Goal: Information Seeking & Learning: Check status

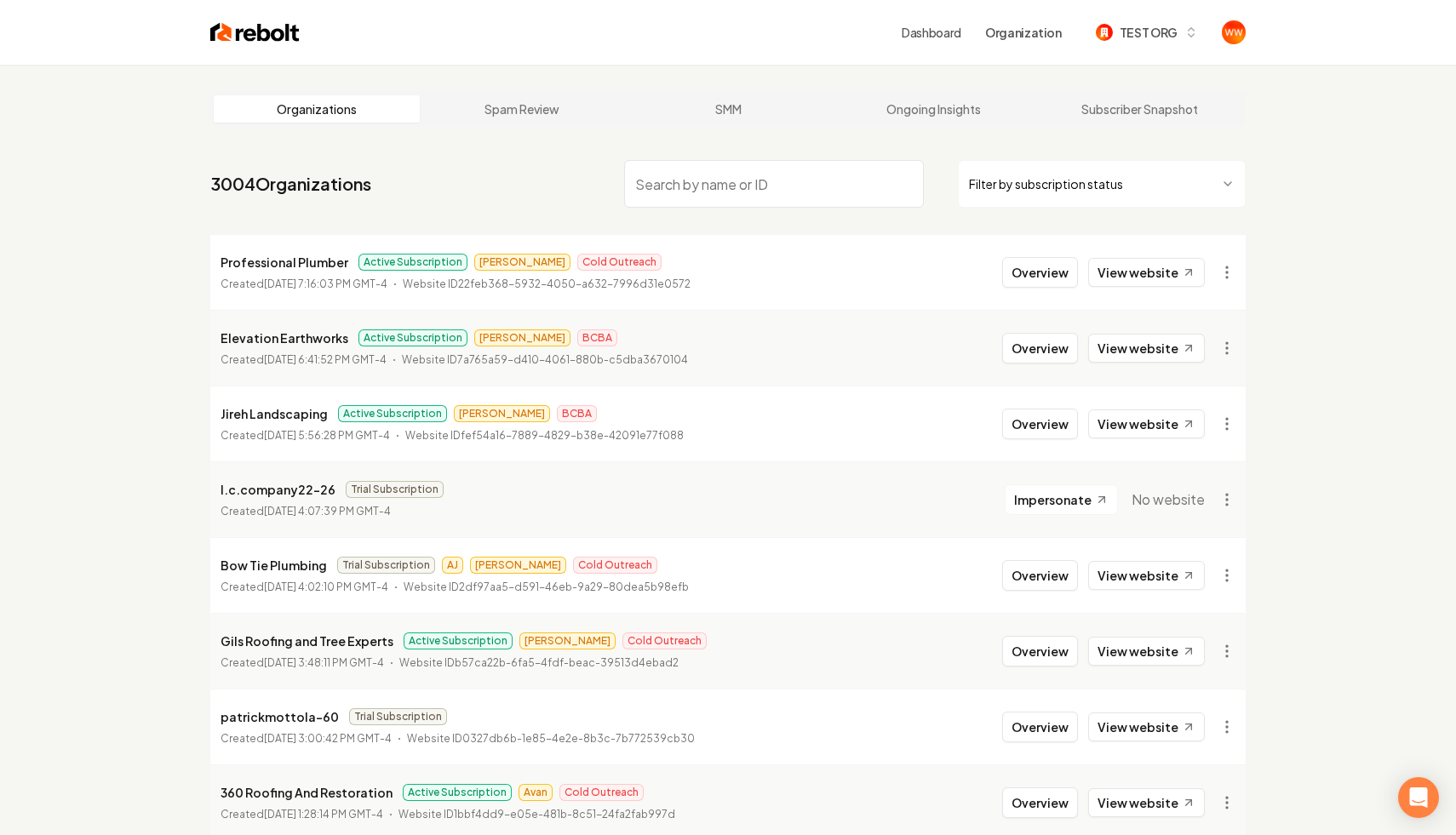
click at [722, 171] on input "search" at bounding box center [774, 184] width 299 height 48
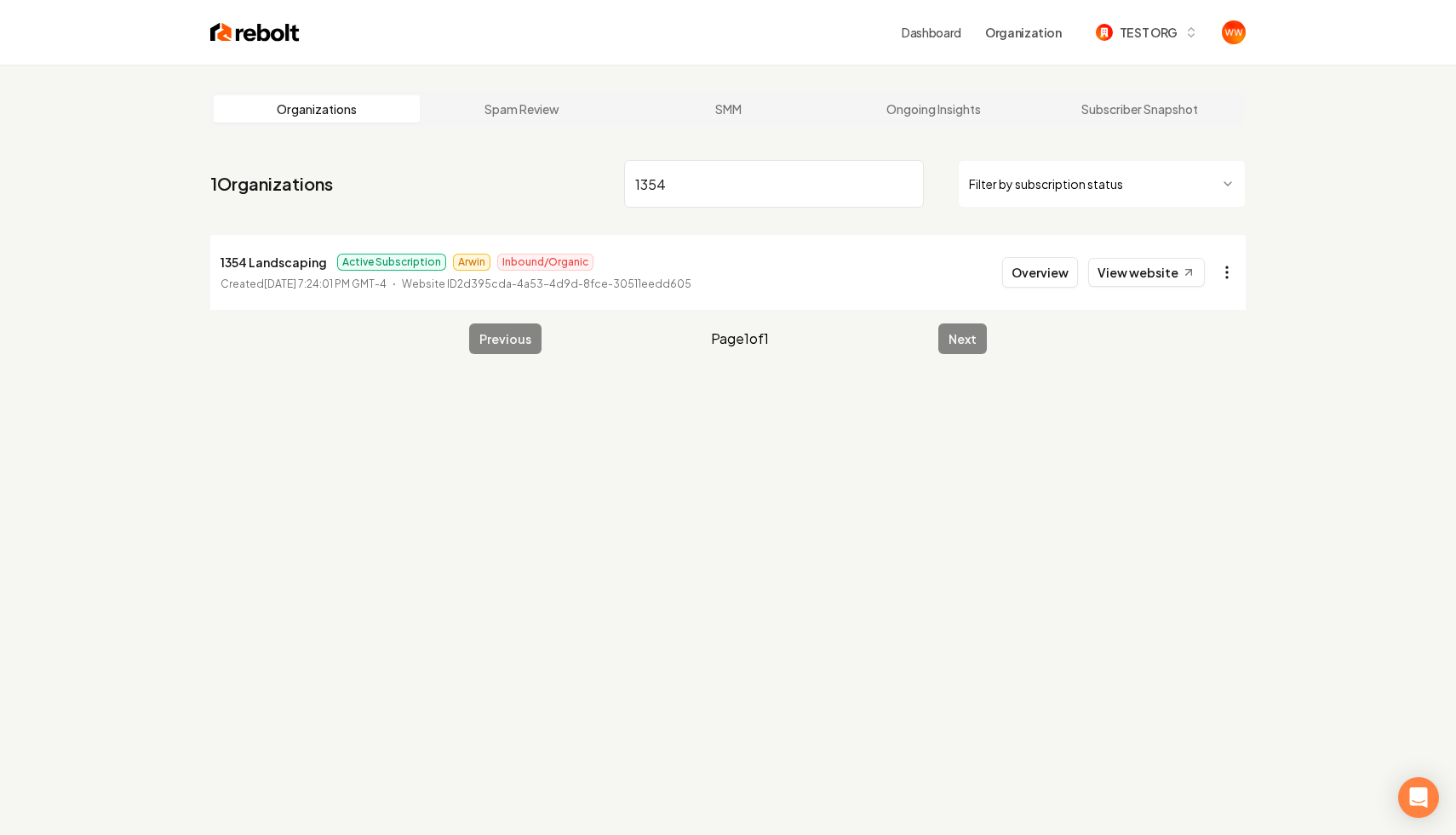
type input "1354"
click at [1231, 265] on html "Dashboard Organization TEST ORG Organizations Spam Review SMM Ongoing Insights …" at bounding box center [728, 417] width 1456 height 835
click at [1157, 472] on div "Set Spam Score" at bounding box center [1185, 474] width 108 height 27
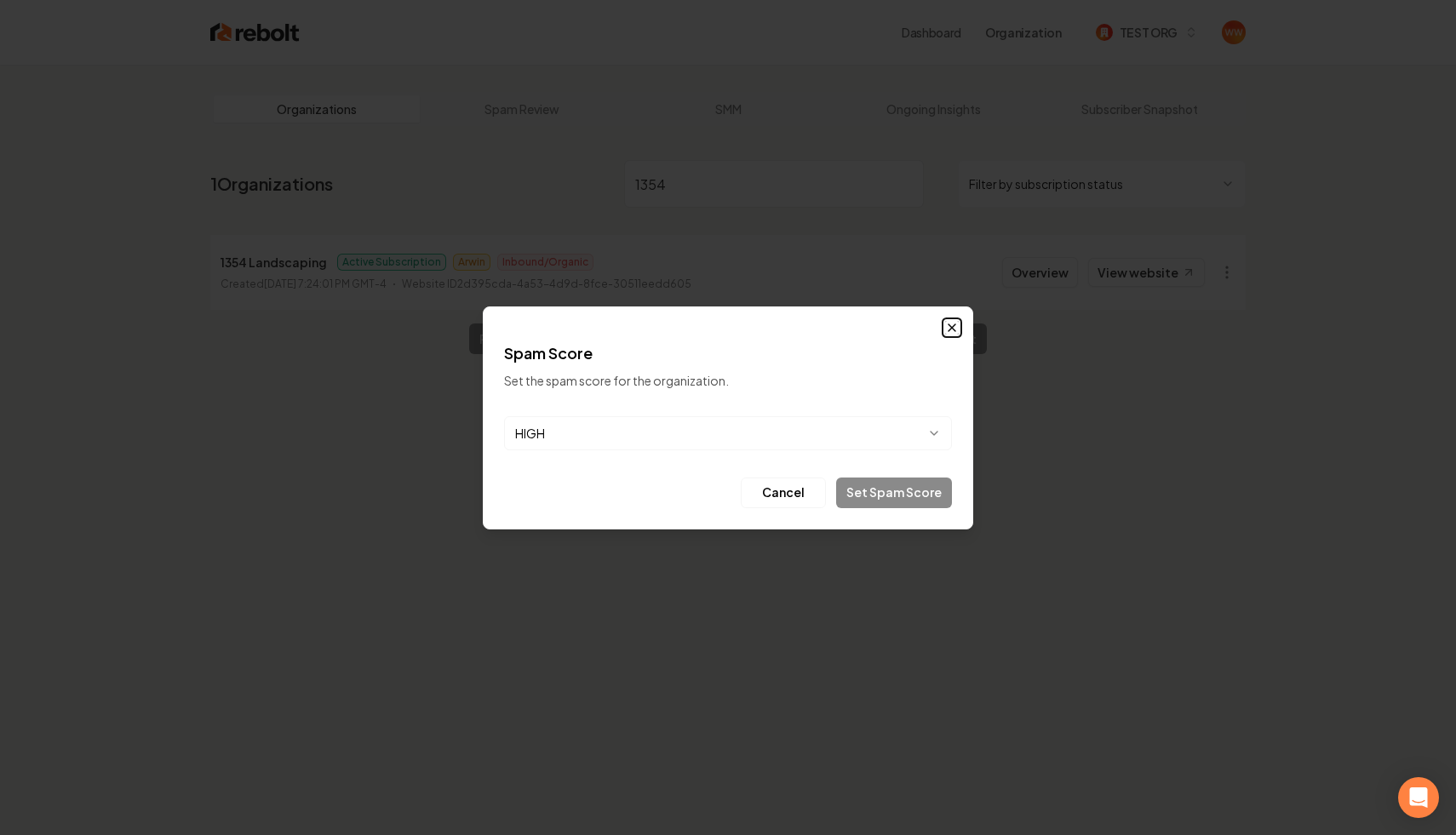
click at [955, 328] on icon "button" at bounding box center [951, 328] width 13 height 13
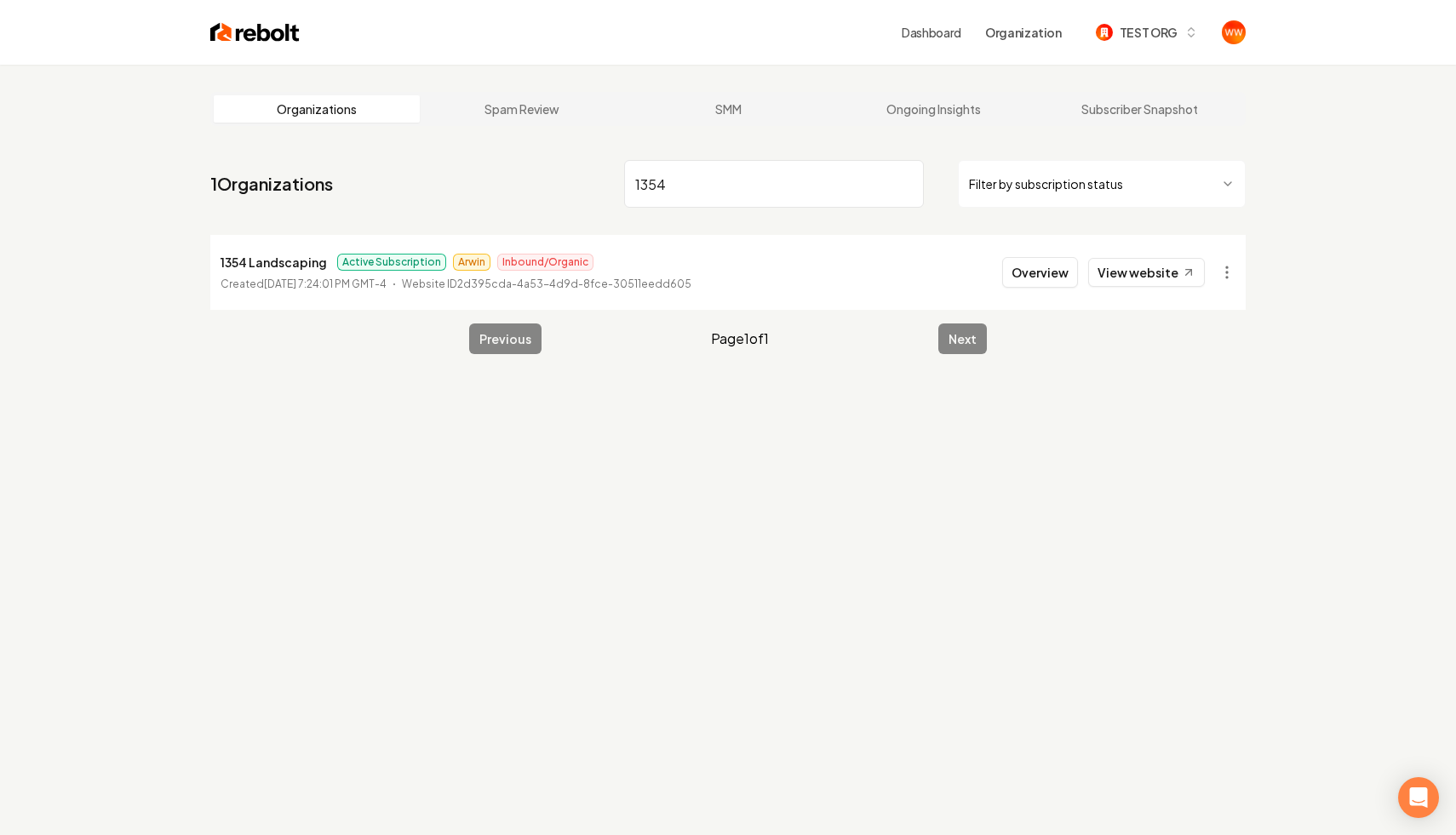
click at [278, 266] on p "1354 Landscaping" at bounding box center [273, 263] width 106 height 21
click at [1072, 270] on button "Overview" at bounding box center [1040, 272] width 75 height 31
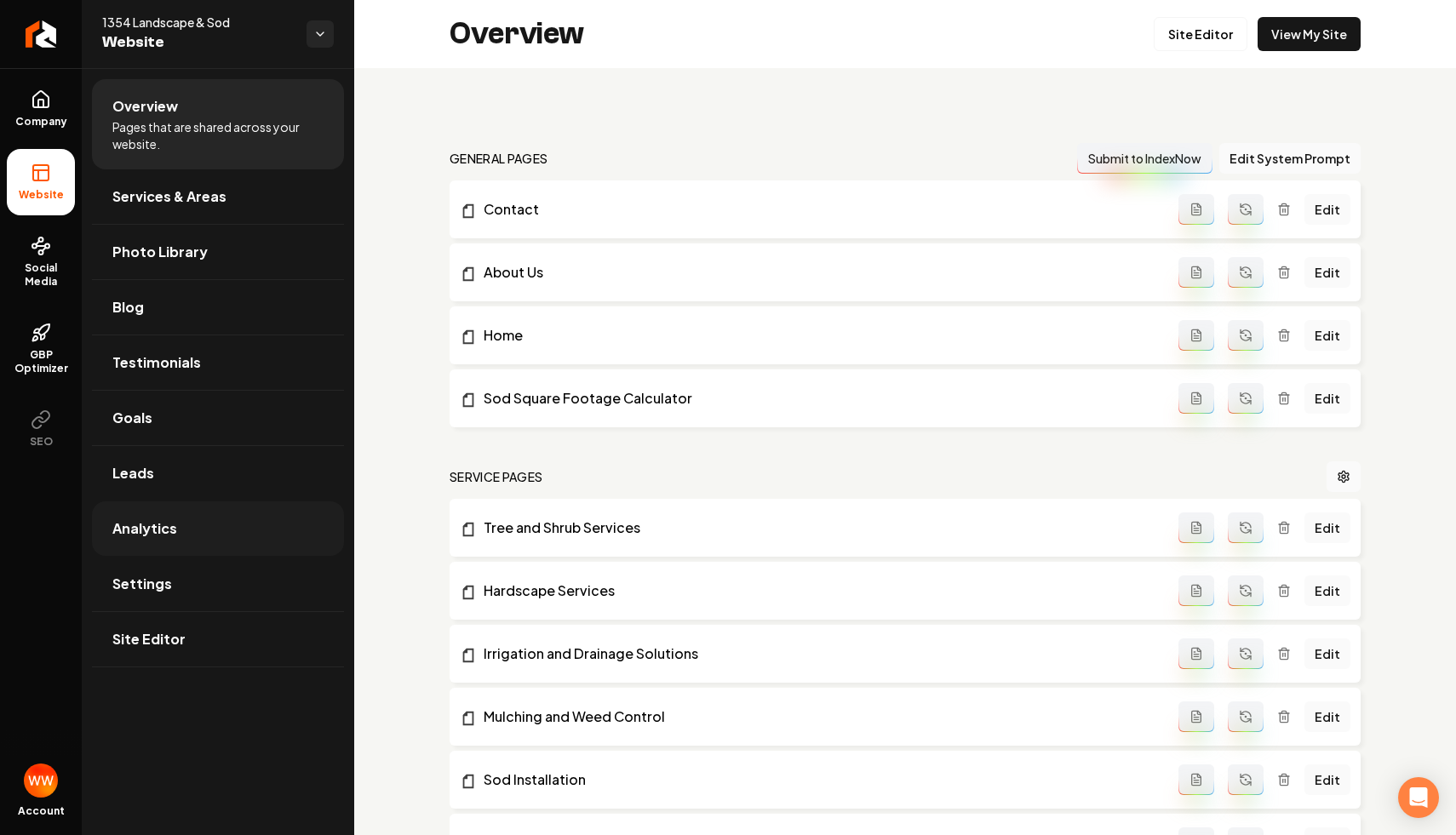
click at [190, 541] on link "Analytics" at bounding box center [218, 528] width 252 height 55
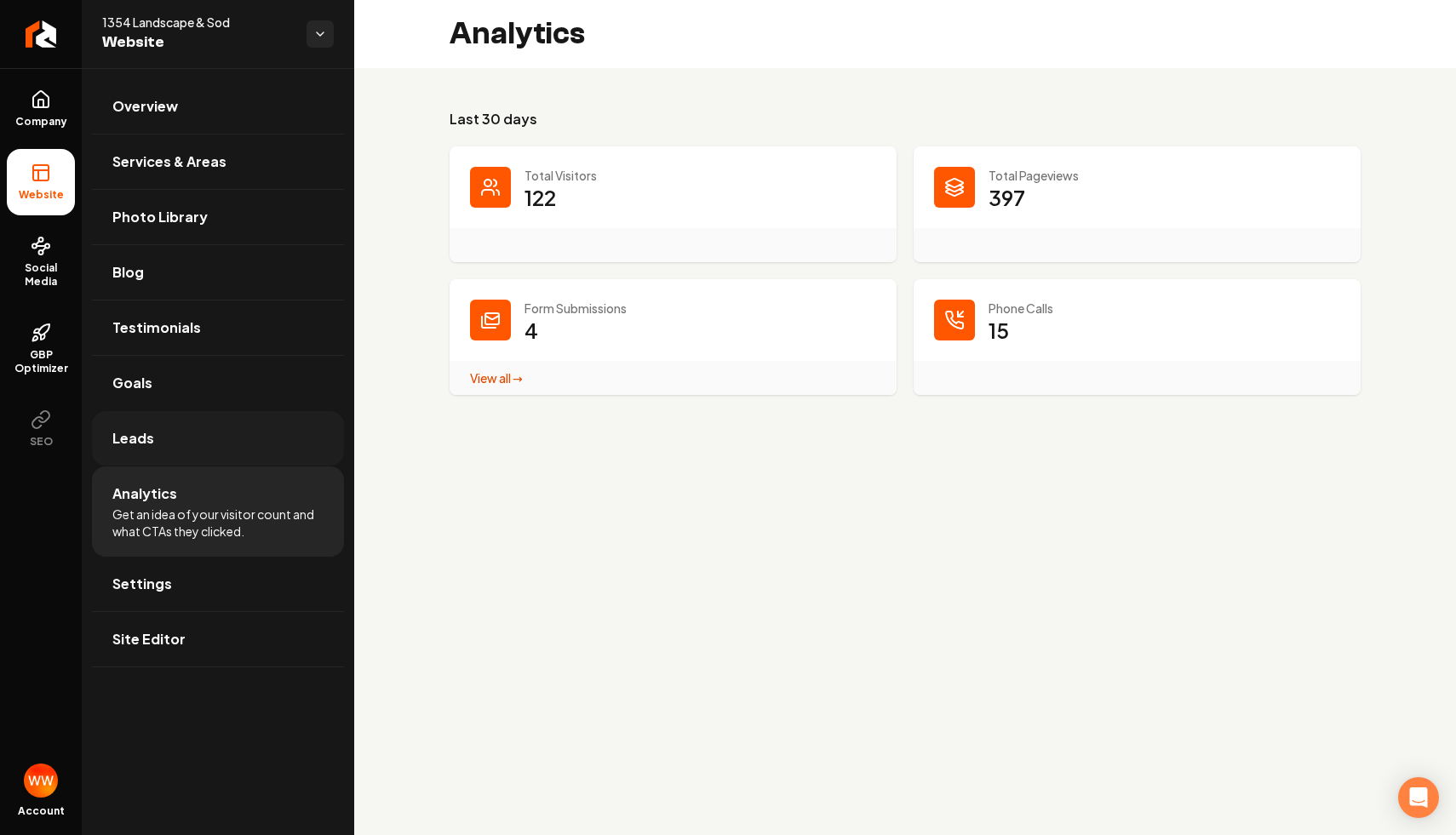
click at [256, 427] on link "Leads" at bounding box center [218, 439] width 252 height 55
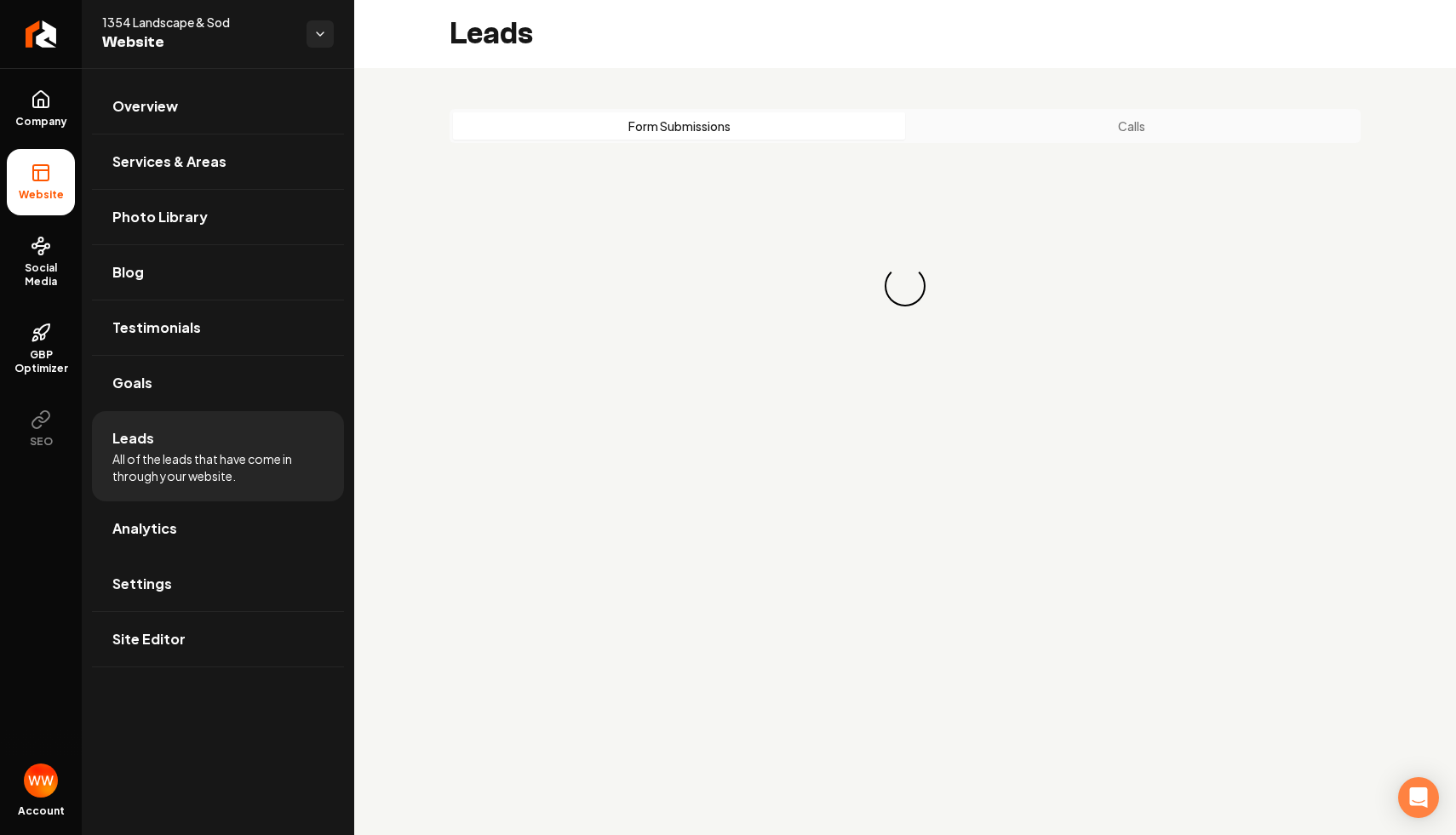
click at [1124, 109] on div "Form Submissions Calls" at bounding box center [904, 126] width 911 height 34
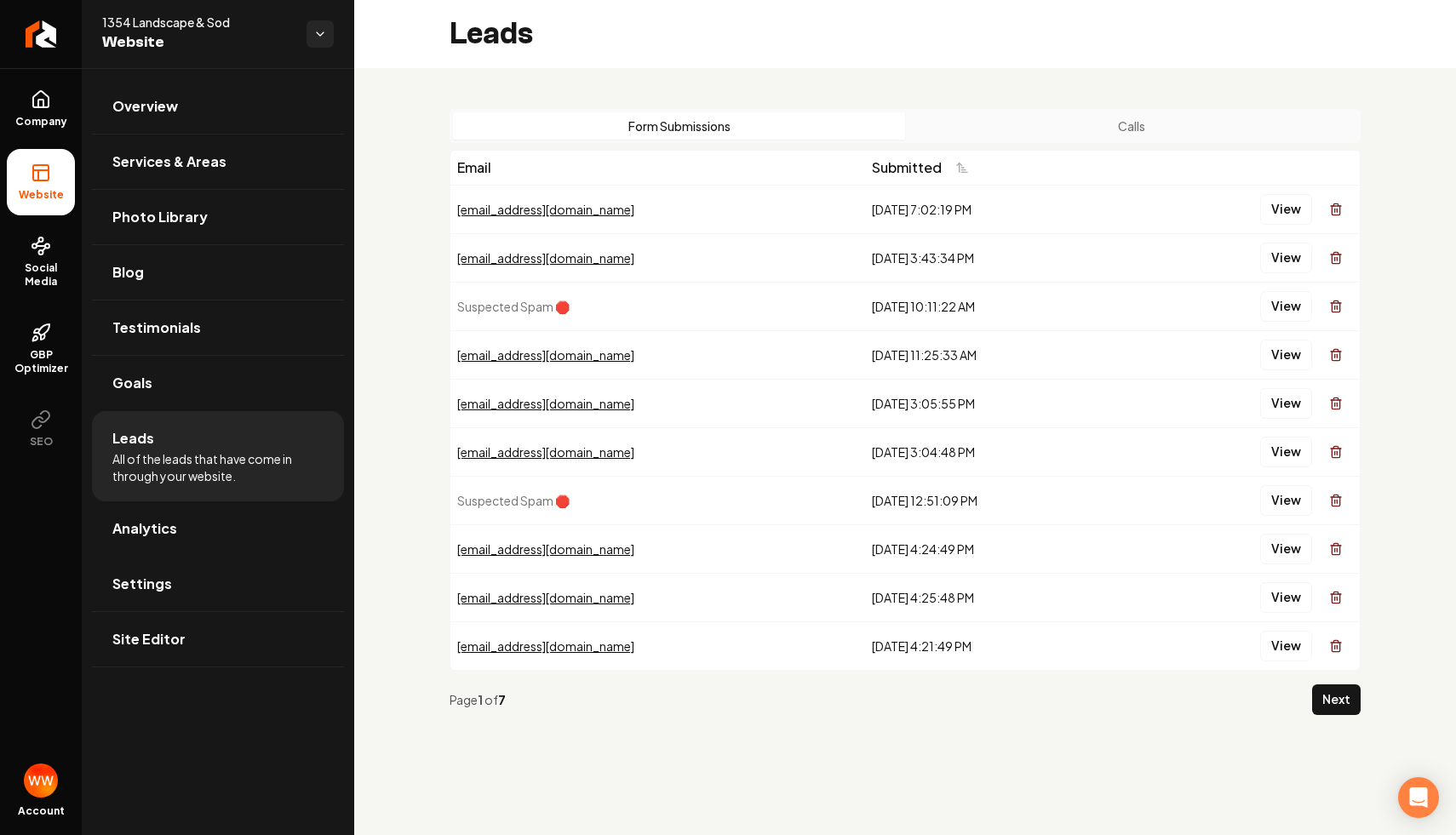
click at [1111, 121] on button "Calls" at bounding box center [1131, 125] width 452 height 27
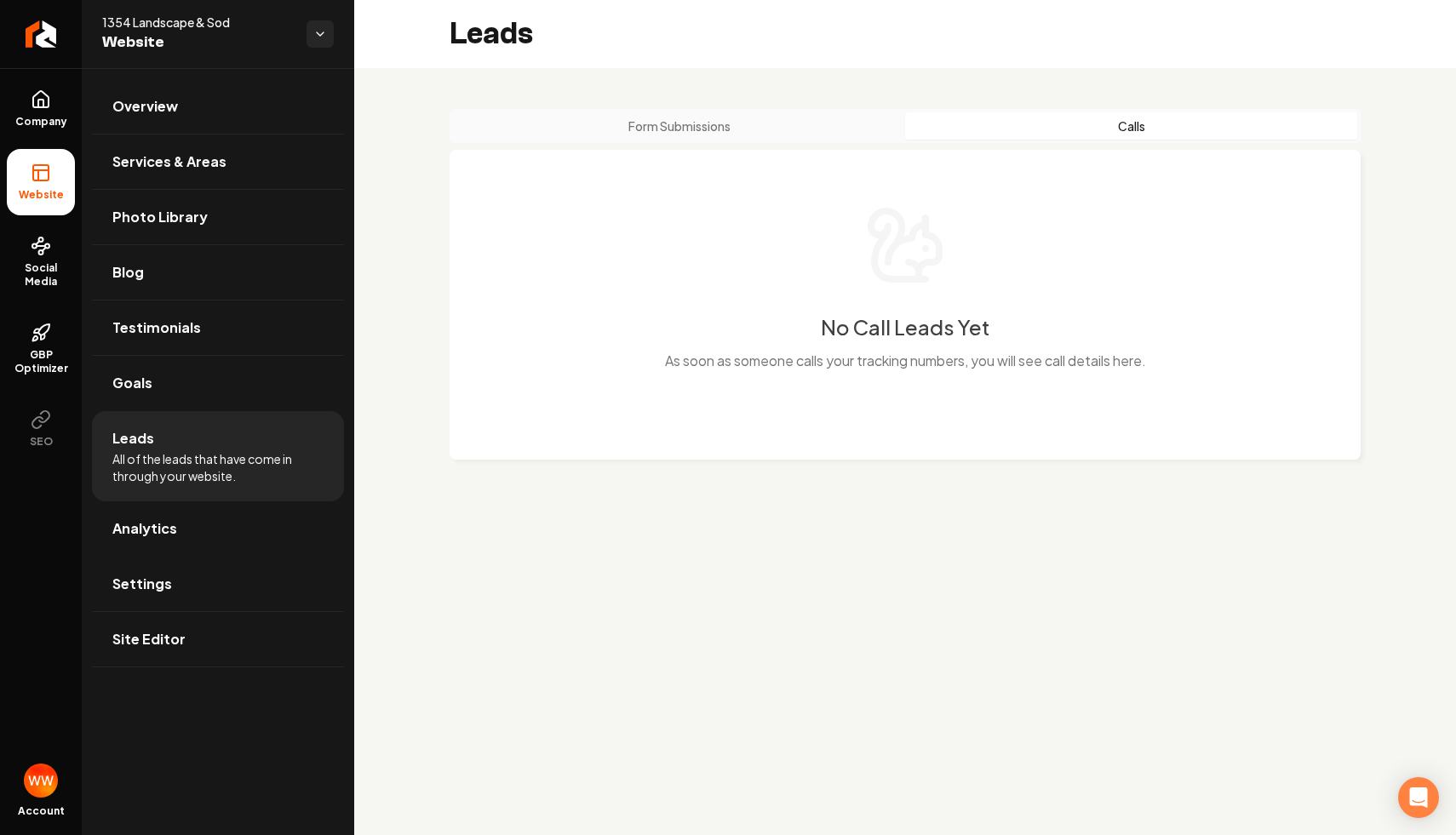
click at [875, 260] on icon "Main content area" at bounding box center [898, 245] width 55 height 68
